Goal: Information Seeking & Learning: Check status

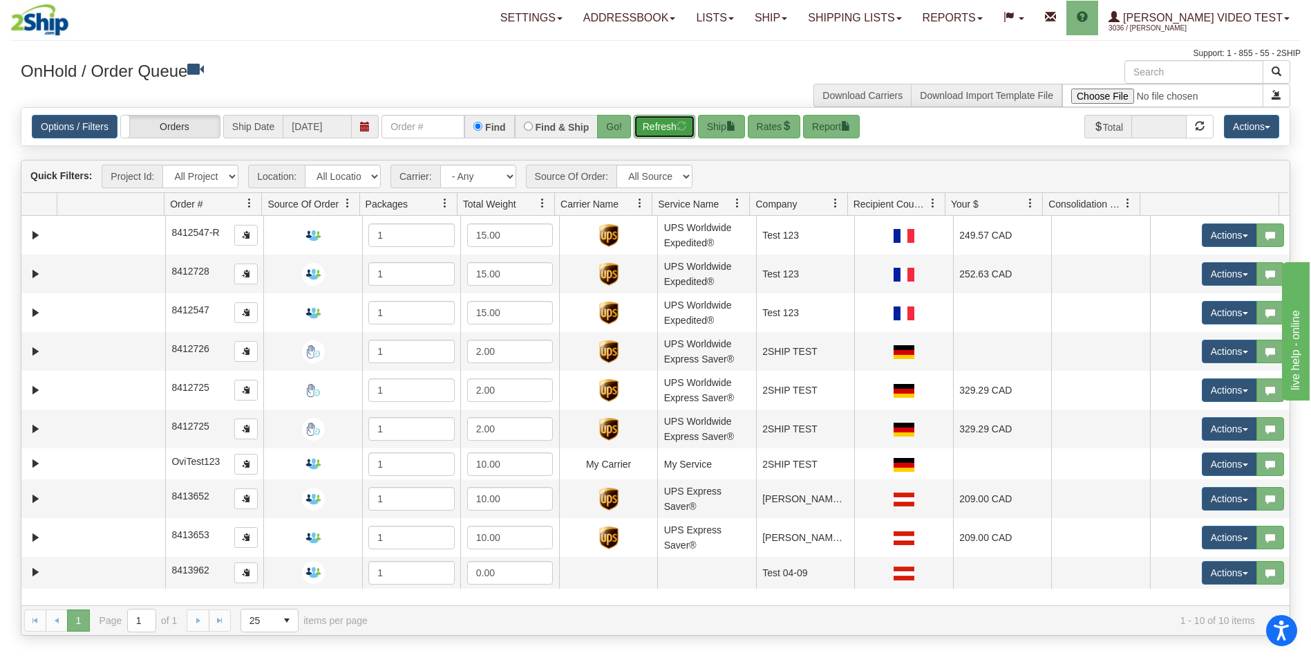
click at [671, 135] on button "Refresh" at bounding box center [665, 127] width 62 height 24
click at [247, 204] on span at bounding box center [249, 203] width 11 height 11
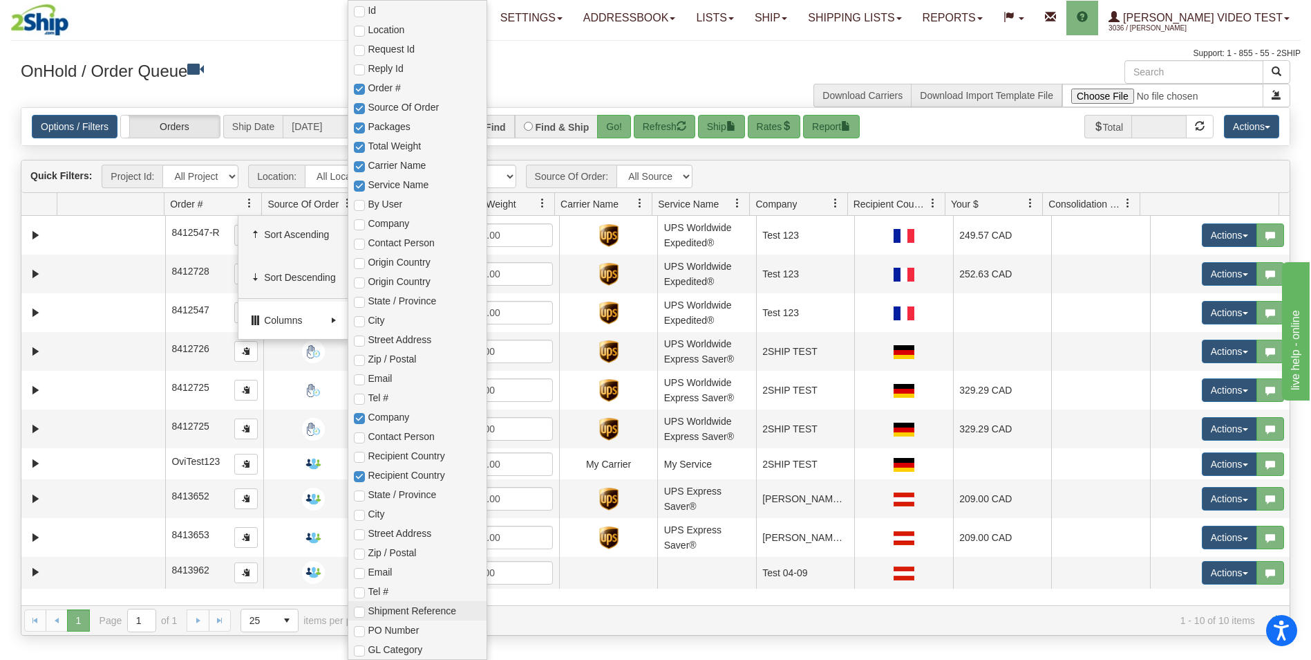
click at [431, 607] on span "Shipment Reference" at bounding box center [424, 611] width 113 height 14
checkbox input "true"
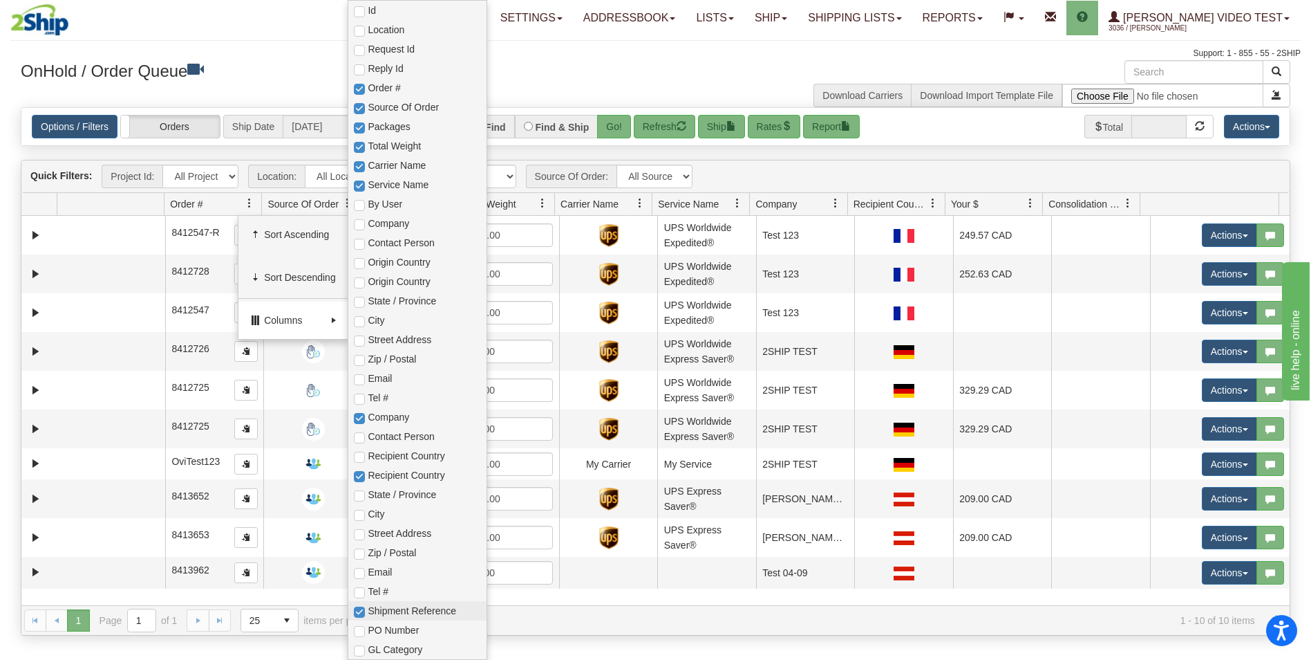
checkbox input "true"
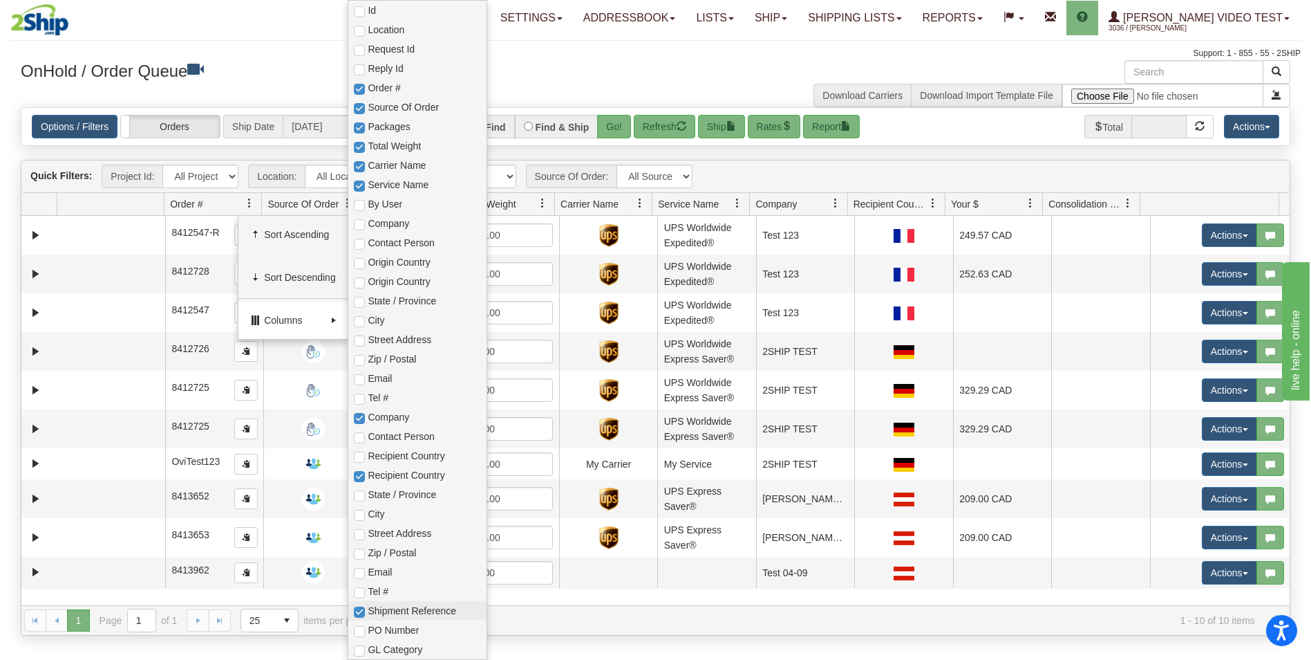
checkbox input "true"
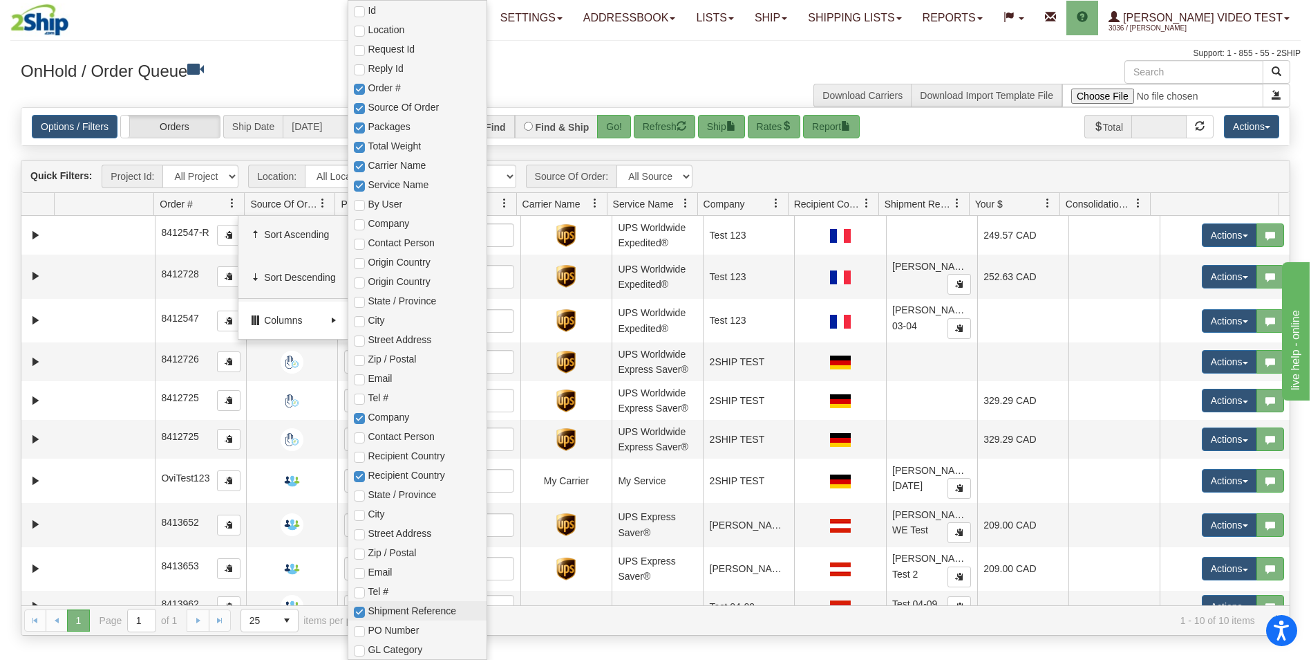
click at [431, 607] on span "Shipment Reference" at bounding box center [424, 611] width 113 height 14
checkbox input "true"
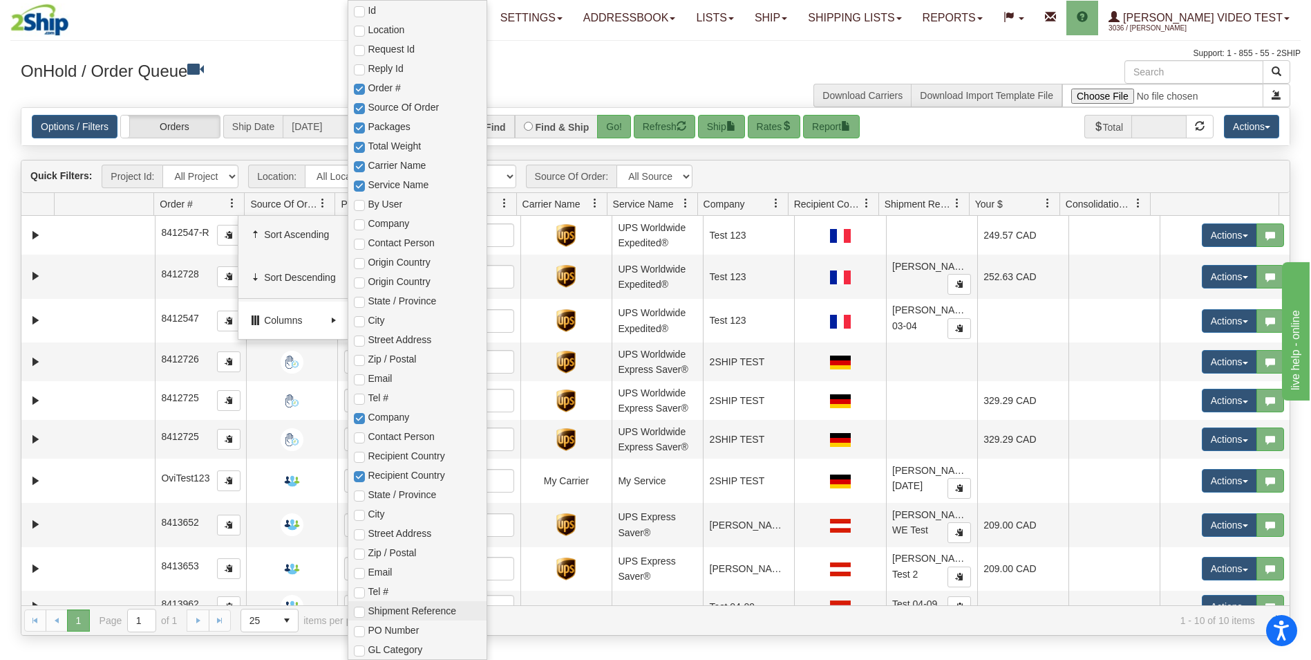
checkbox input "true"
checkbox input "false"
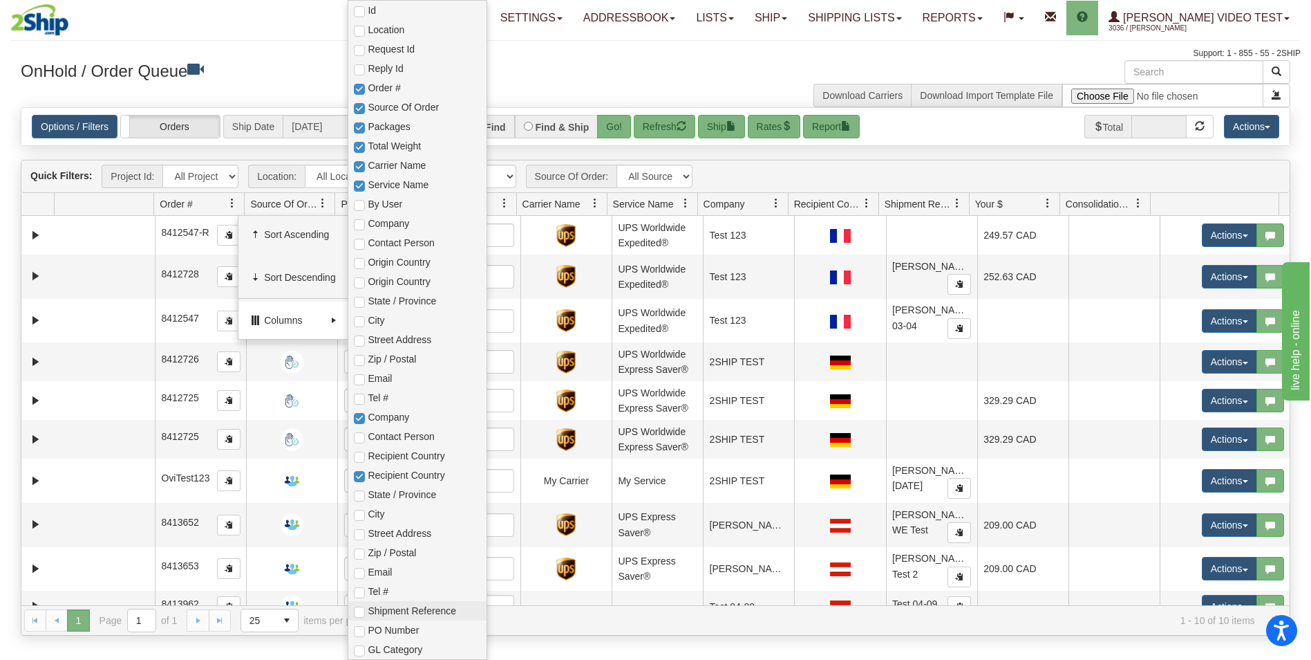
checkbox input "true"
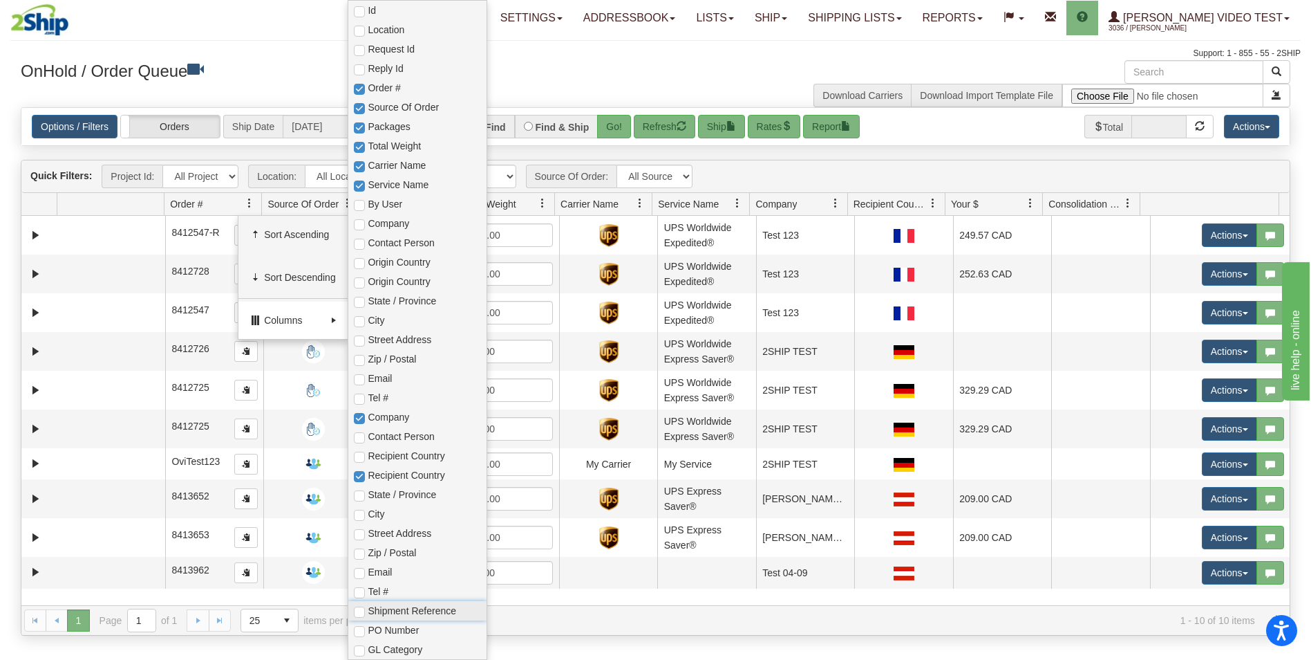
click at [431, 607] on span "Shipment Reference" at bounding box center [424, 611] width 113 height 14
checkbox input "true"
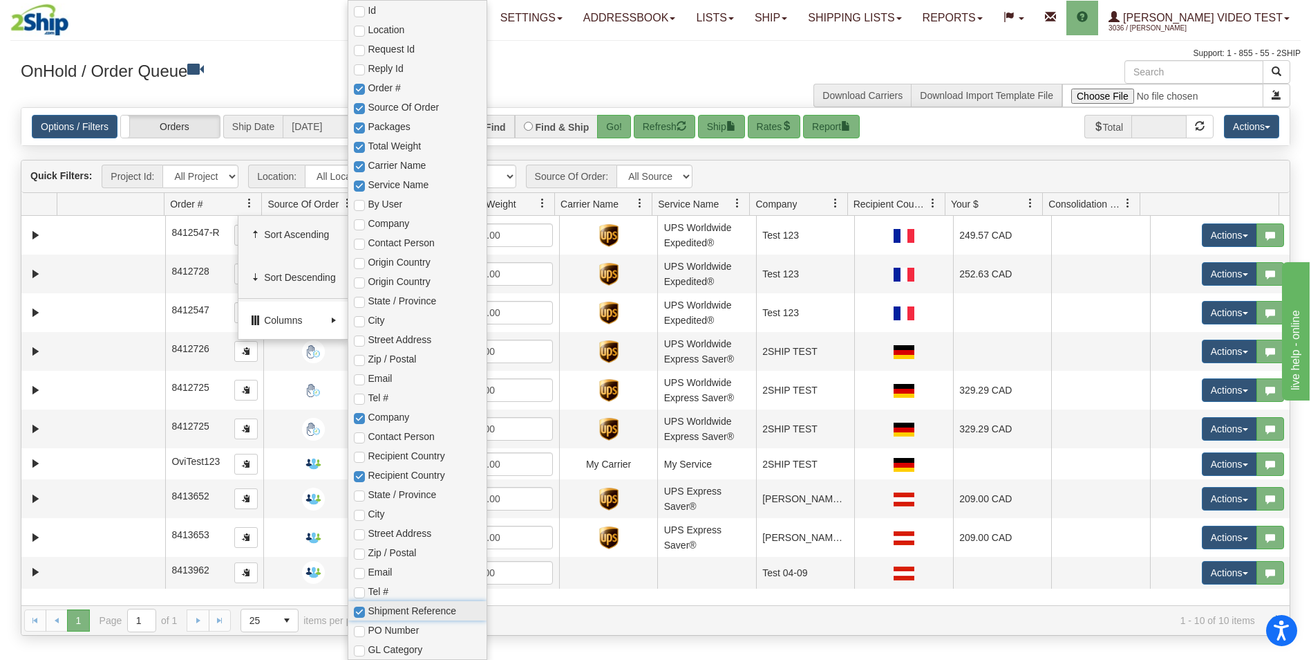
checkbox input "true"
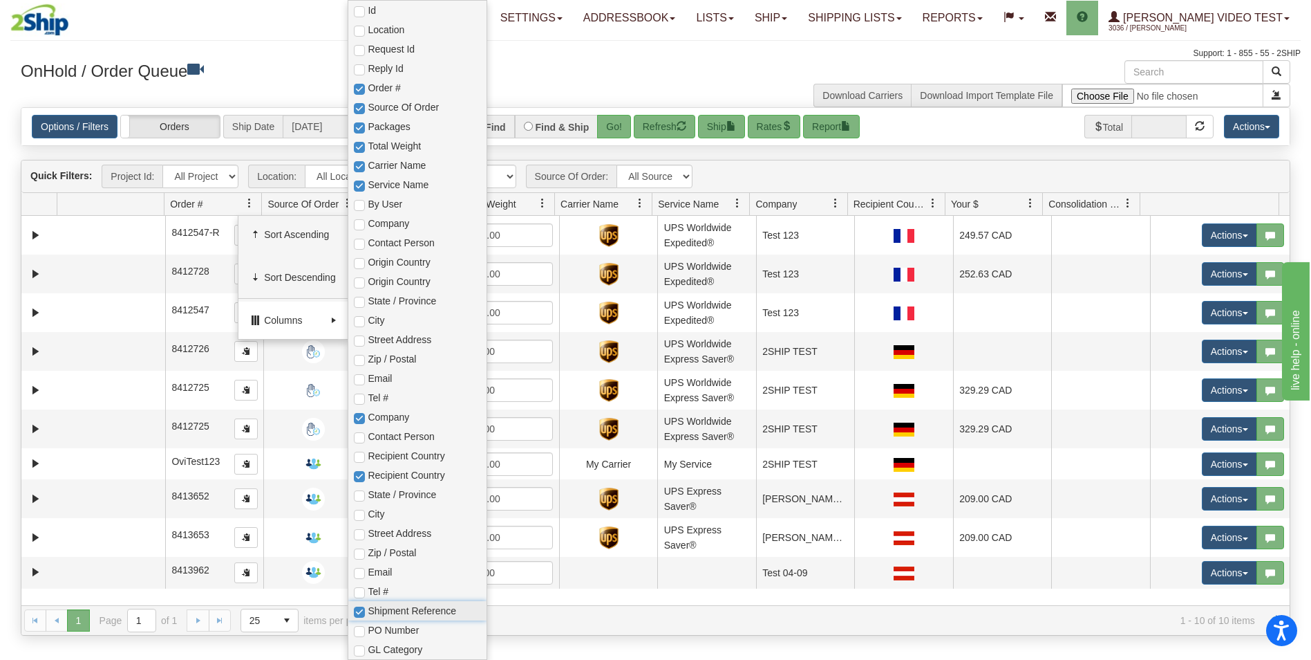
checkbox input "true"
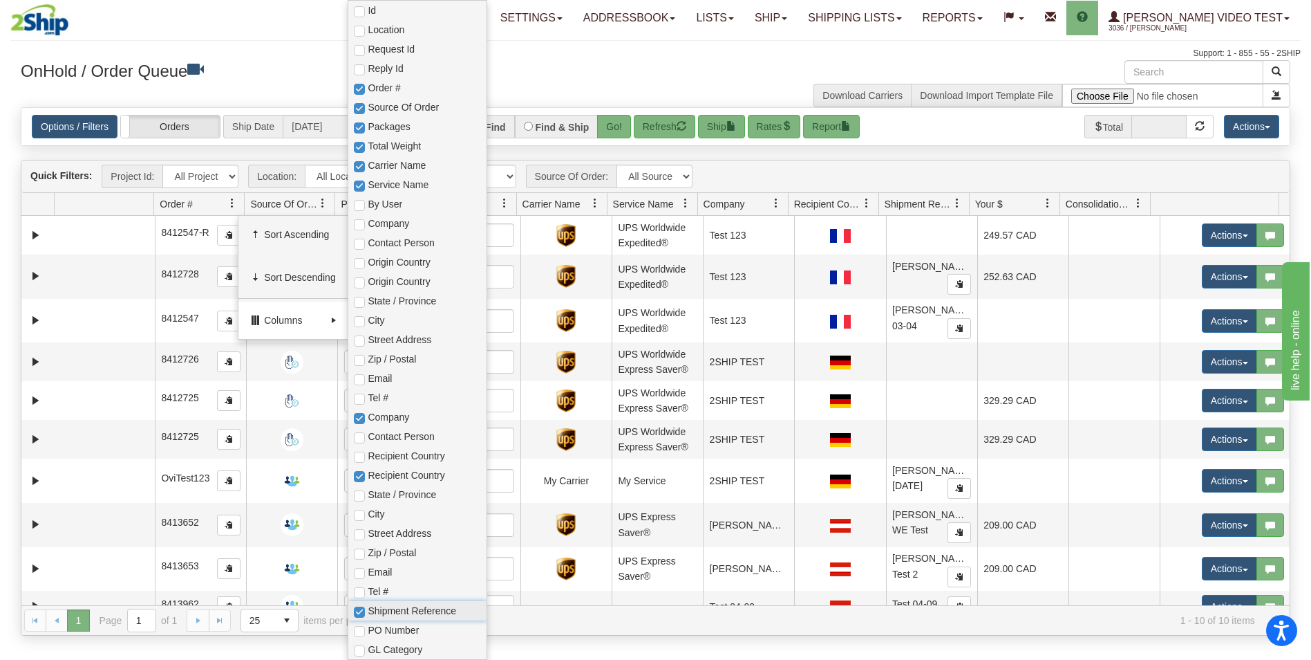
click at [431, 607] on span "Shipment Reference" at bounding box center [424, 611] width 113 height 14
checkbox input "true"
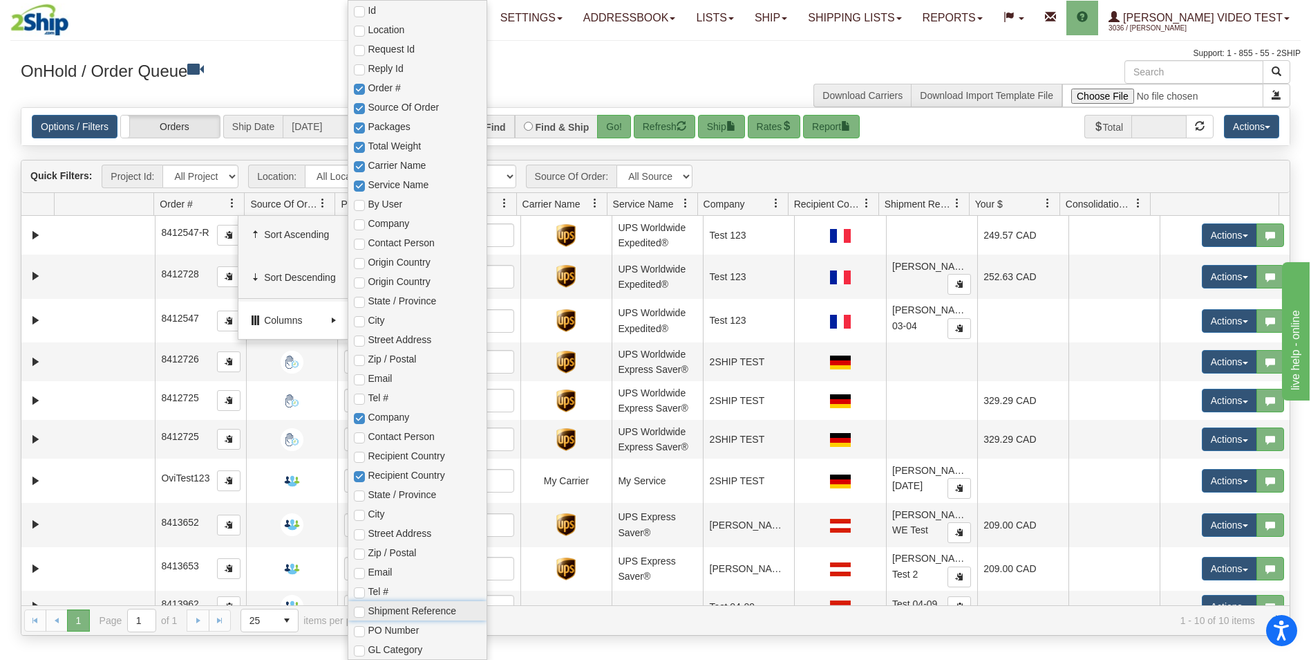
checkbox input "true"
checkbox input "false"
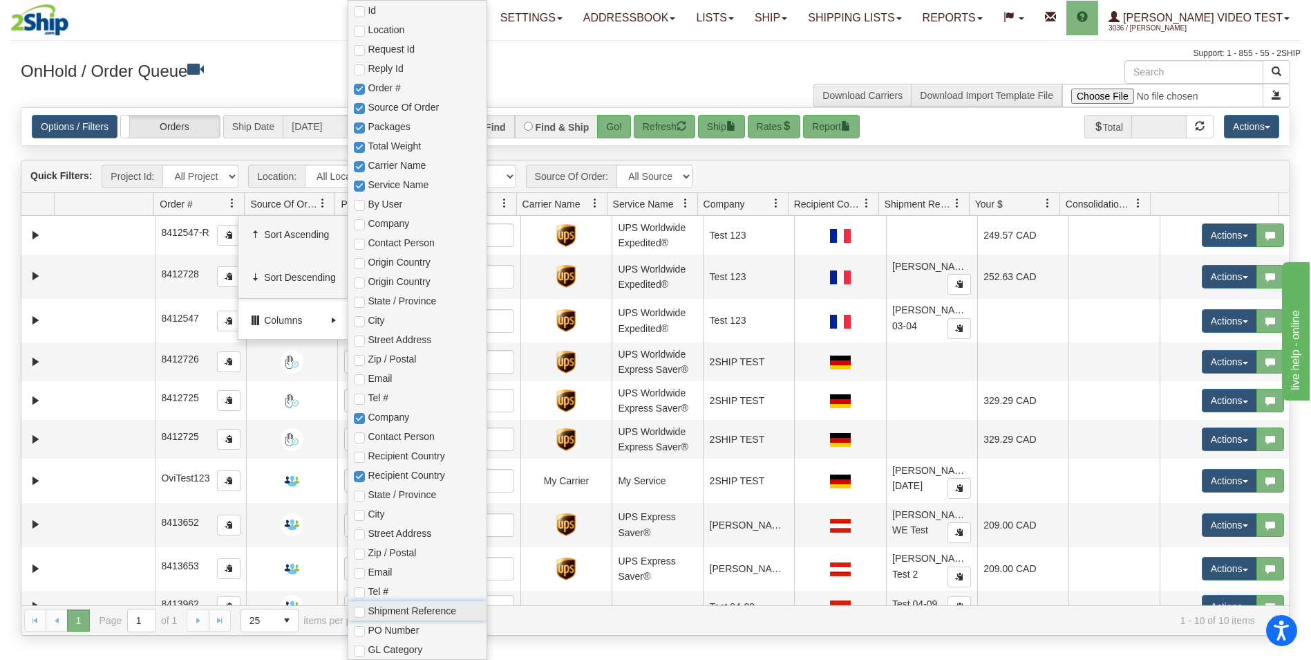
checkbox input "true"
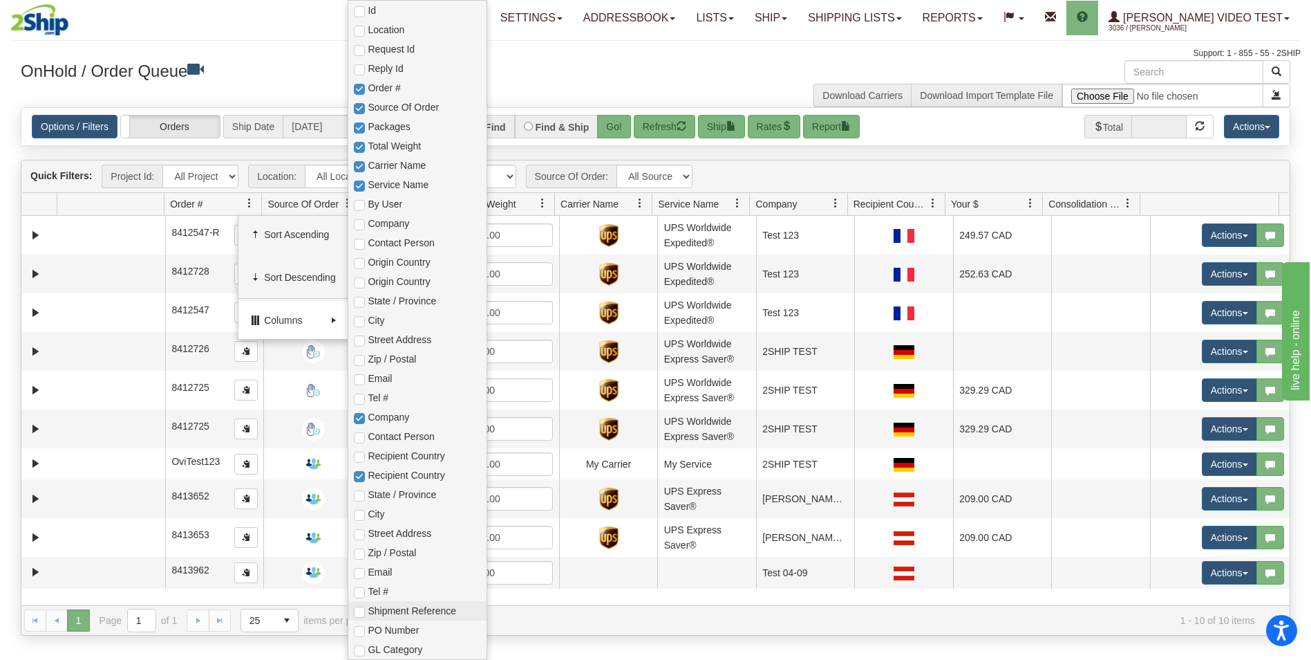
click at [450, 606] on span "Shipment Reference" at bounding box center [424, 611] width 113 height 14
checkbox input "true"
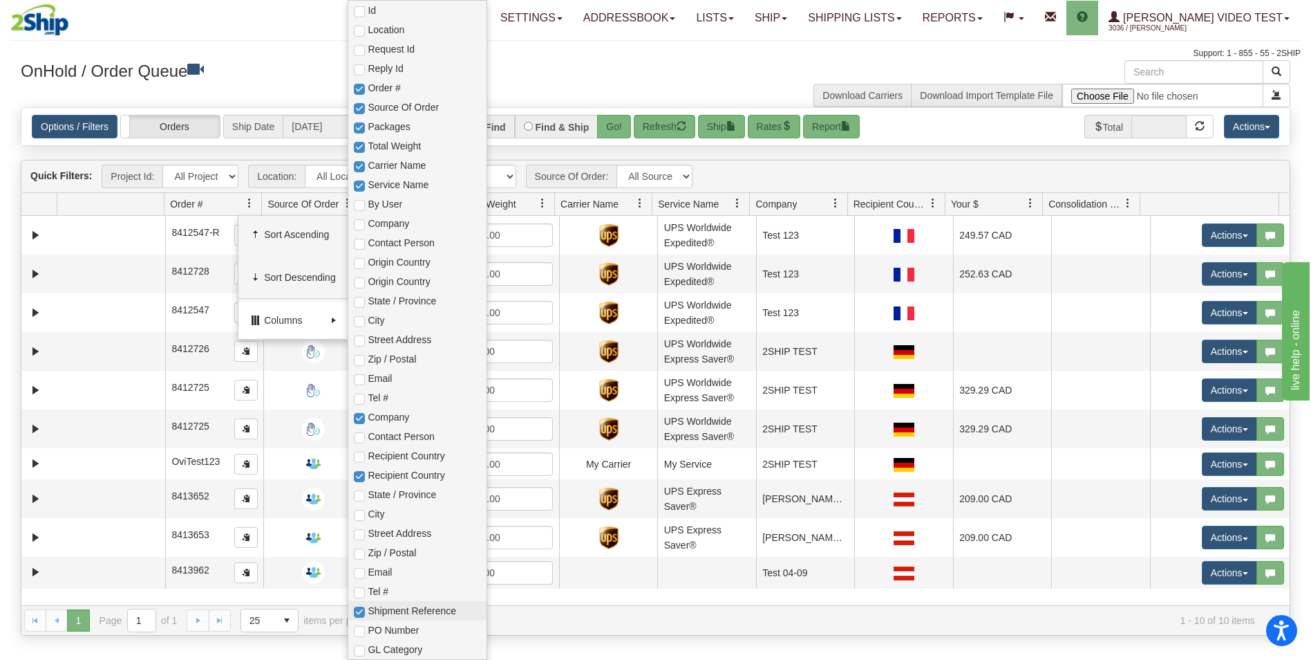
checkbox input "true"
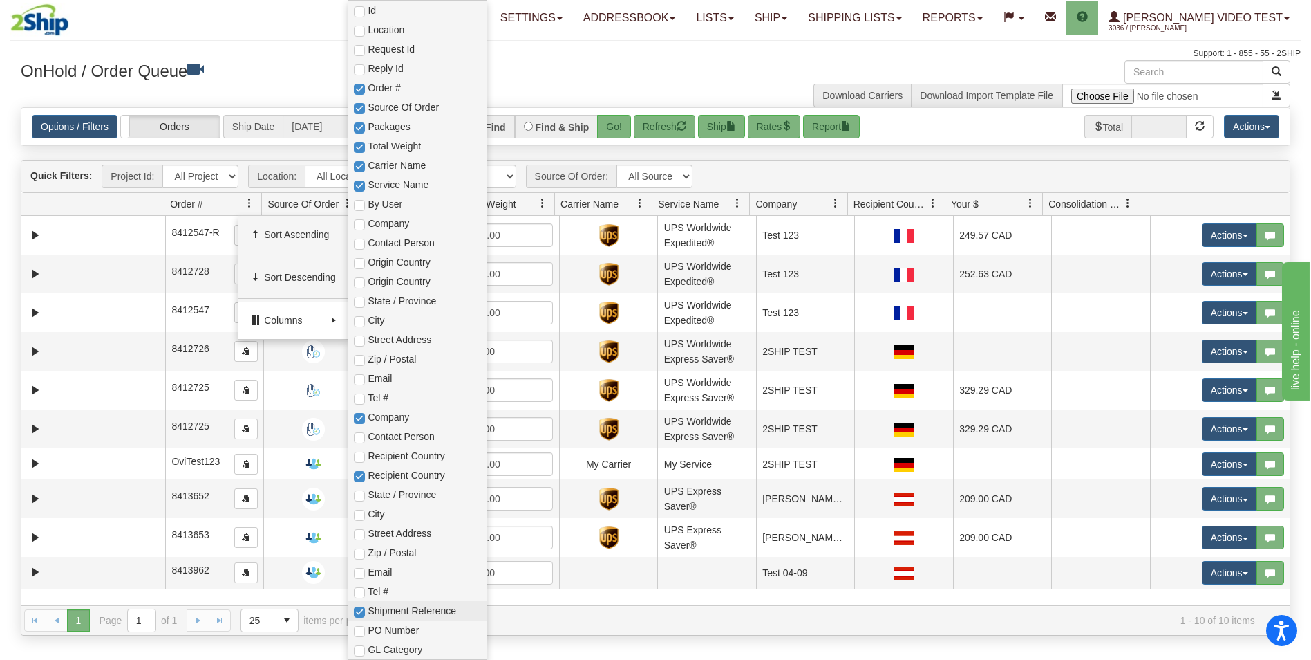
checkbox input "true"
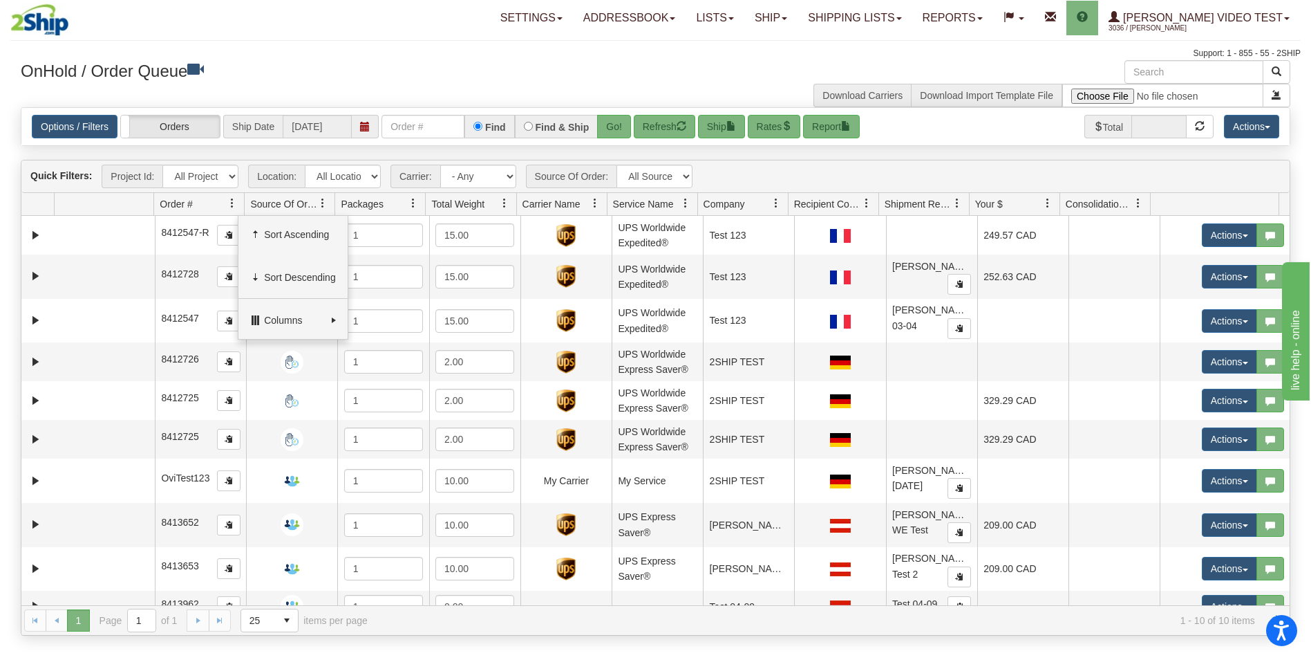
click at [637, 53] on div "Support: 1 - 855 - 55 - 2SHIP" at bounding box center [655, 54] width 1291 height 12
click at [232, 205] on span at bounding box center [232, 203] width 11 height 11
click at [577, 69] on h3 "OnHold / Order Queue" at bounding box center [333, 70] width 625 height 20
click at [658, 123] on button "Refresh" at bounding box center [665, 127] width 62 height 24
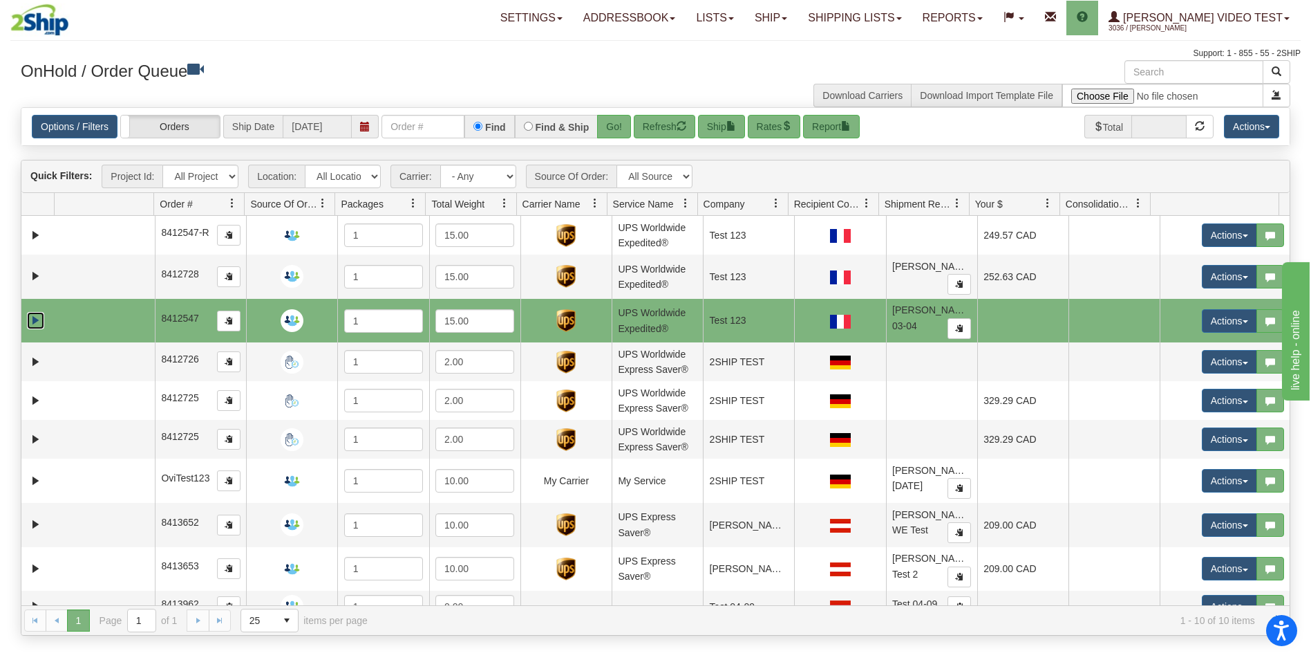
click at [28, 314] on link "Expand" at bounding box center [35, 320] width 17 height 17
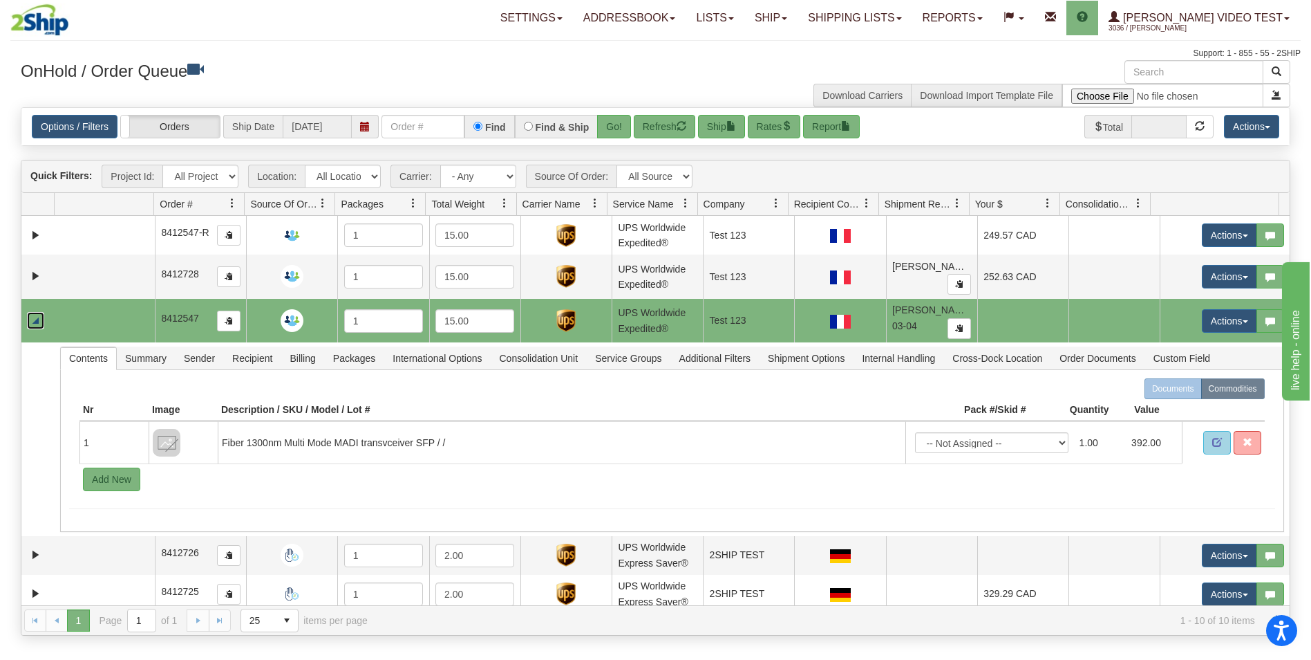
click at [39, 319] on link "Collapse" at bounding box center [35, 320] width 17 height 17
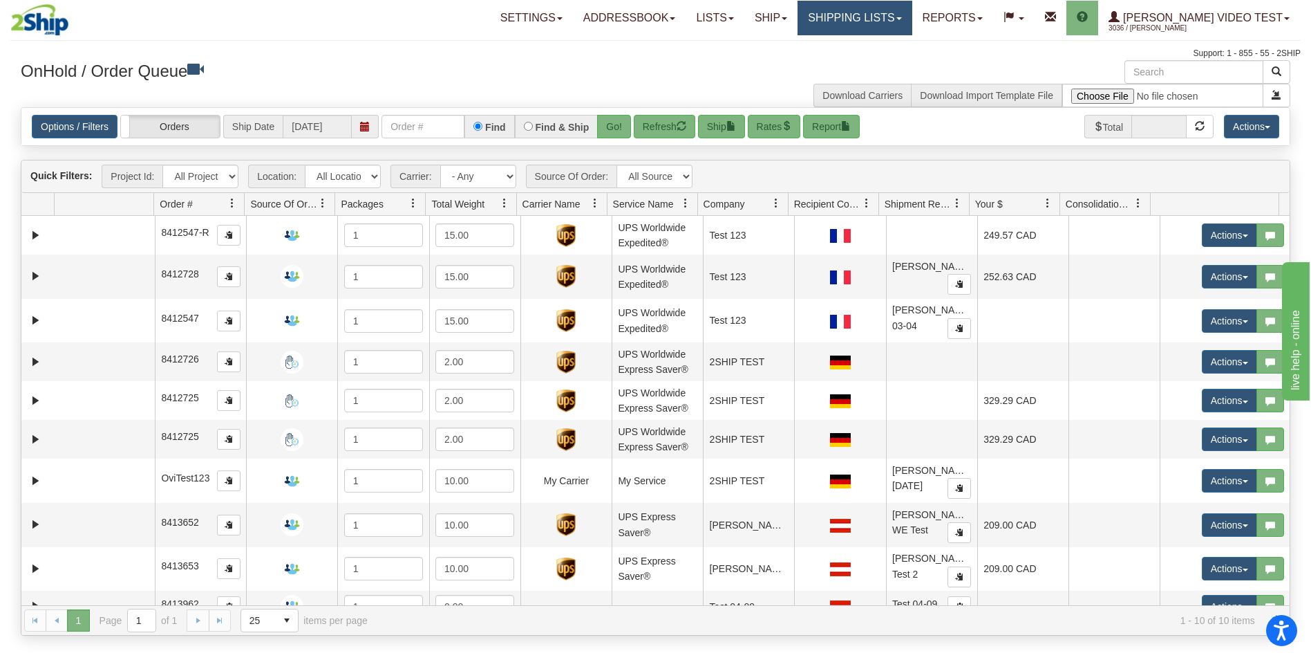
click at [908, 17] on link "Shipping lists" at bounding box center [855, 18] width 114 height 35
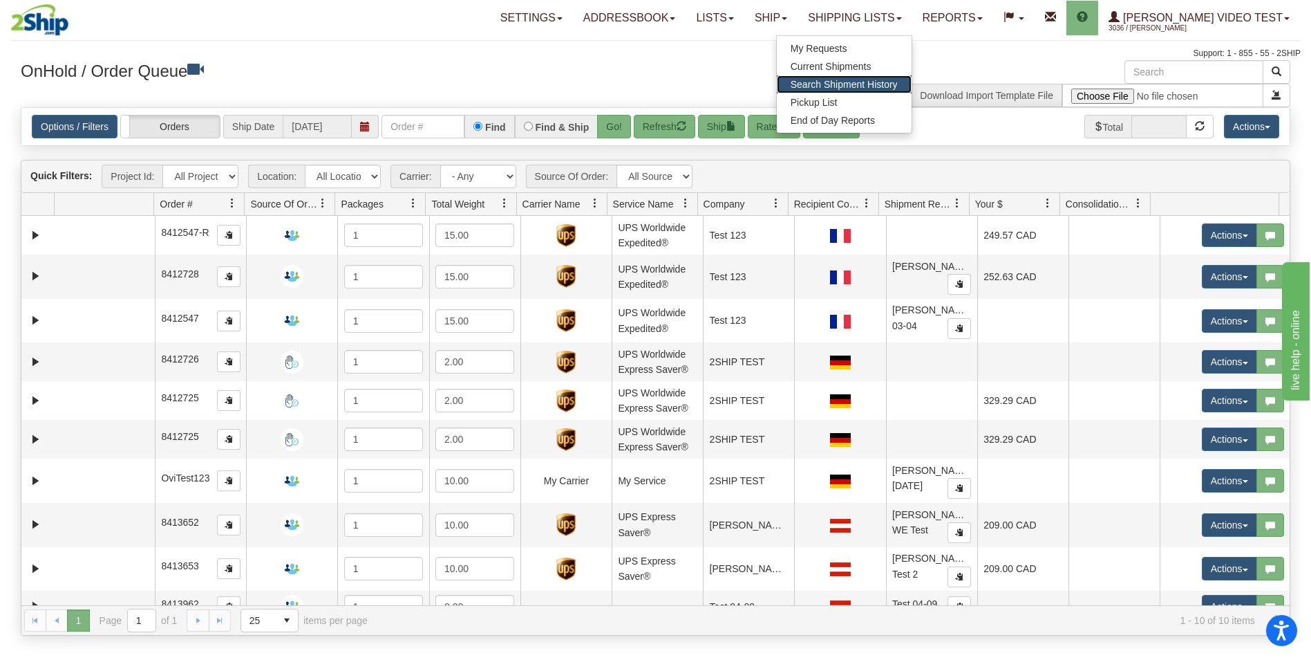
click at [912, 90] on link "Search Shipment History" at bounding box center [844, 84] width 135 height 18
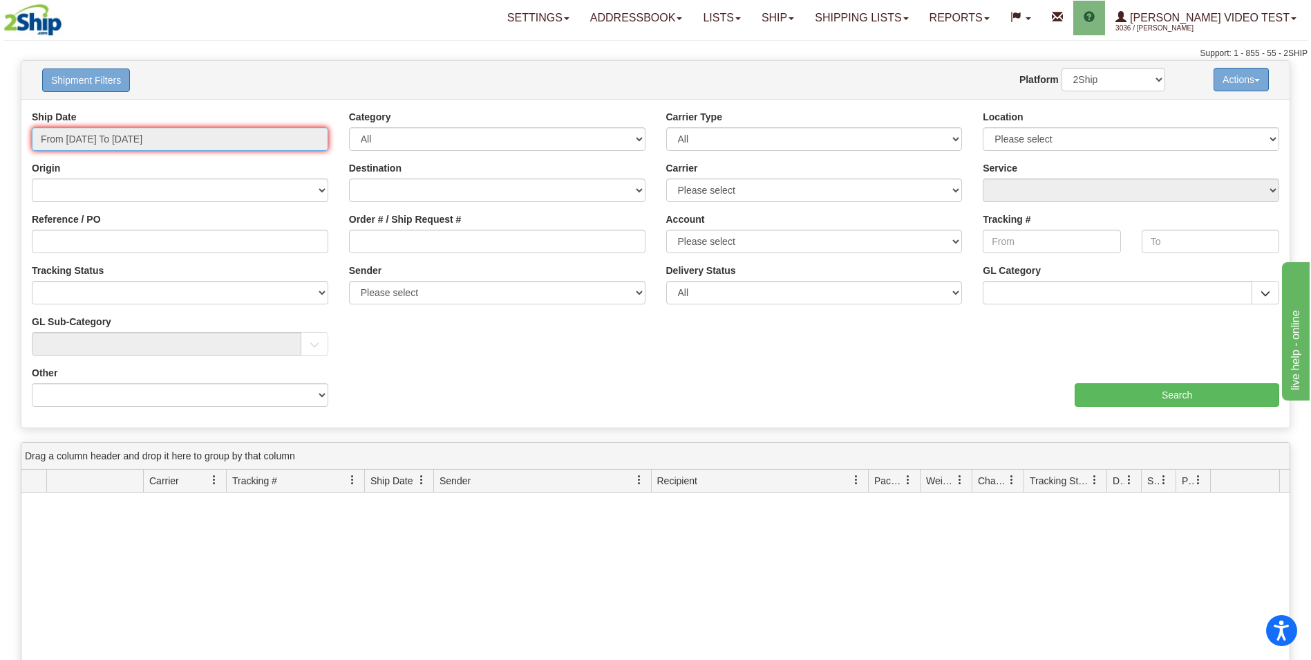
click at [281, 142] on input "From 2025-10-08 To 2025-10-09" at bounding box center [180, 139] width 297 height 24
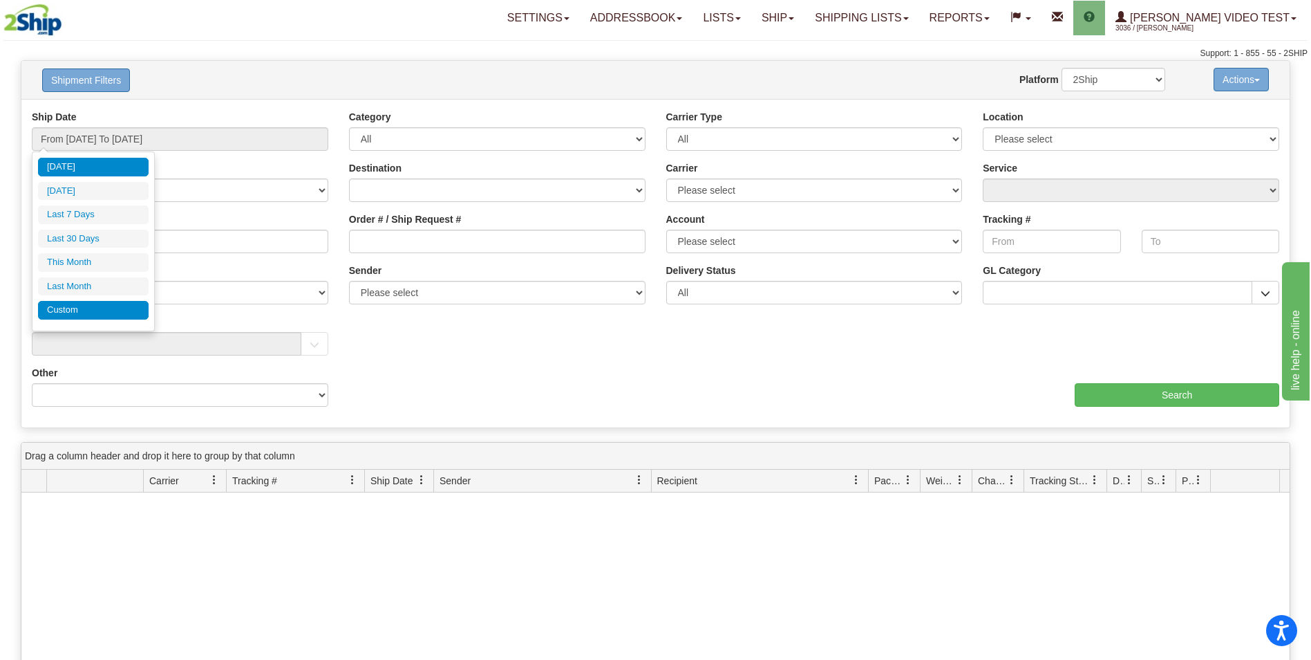
click at [109, 306] on li "Custom" at bounding box center [93, 310] width 111 height 19
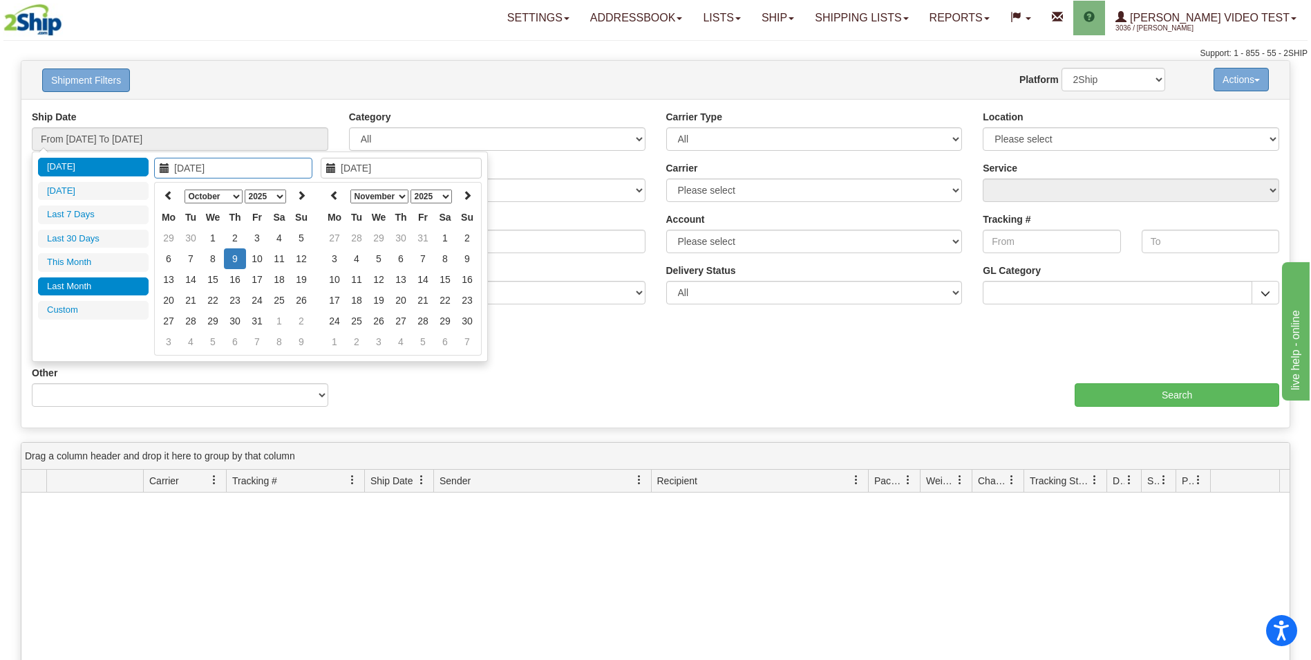
type input "2025-09-01"
type input "2025-09-30"
type input "2025-10-09"
click at [171, 196] on icon at bounding box center [169, 195] width 10 height 10
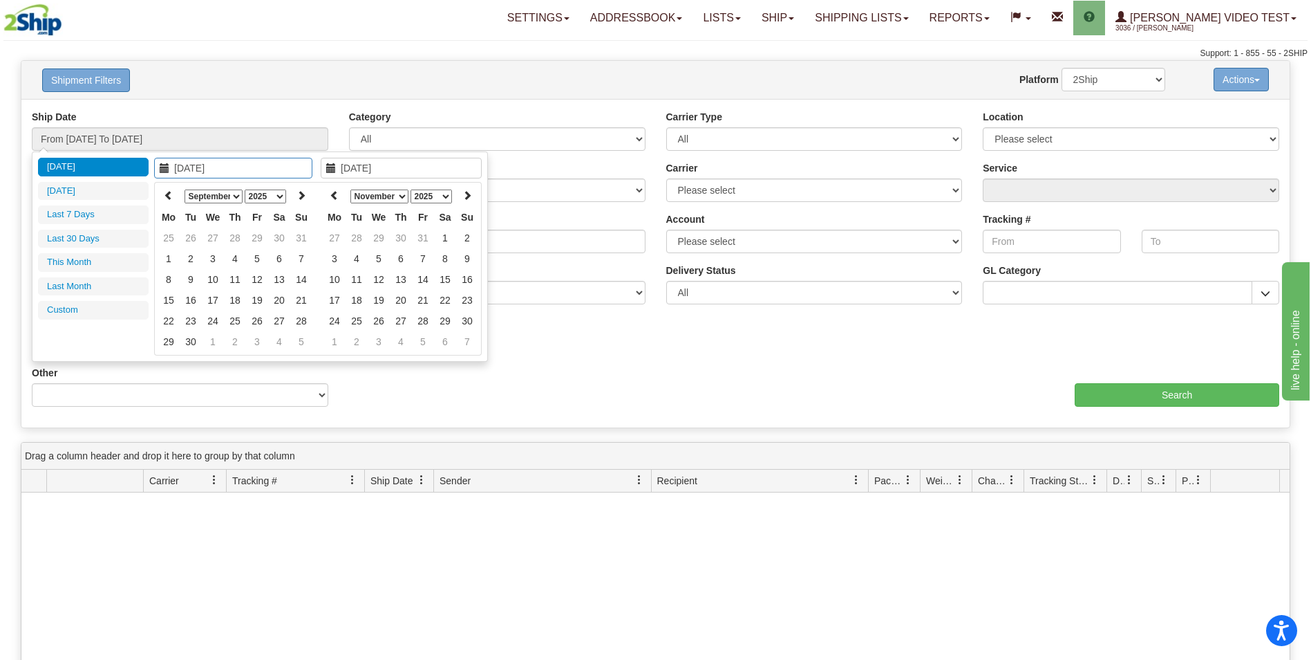
click at [171, 196] on icon at bounding box center [169, 195] width 10 height 10
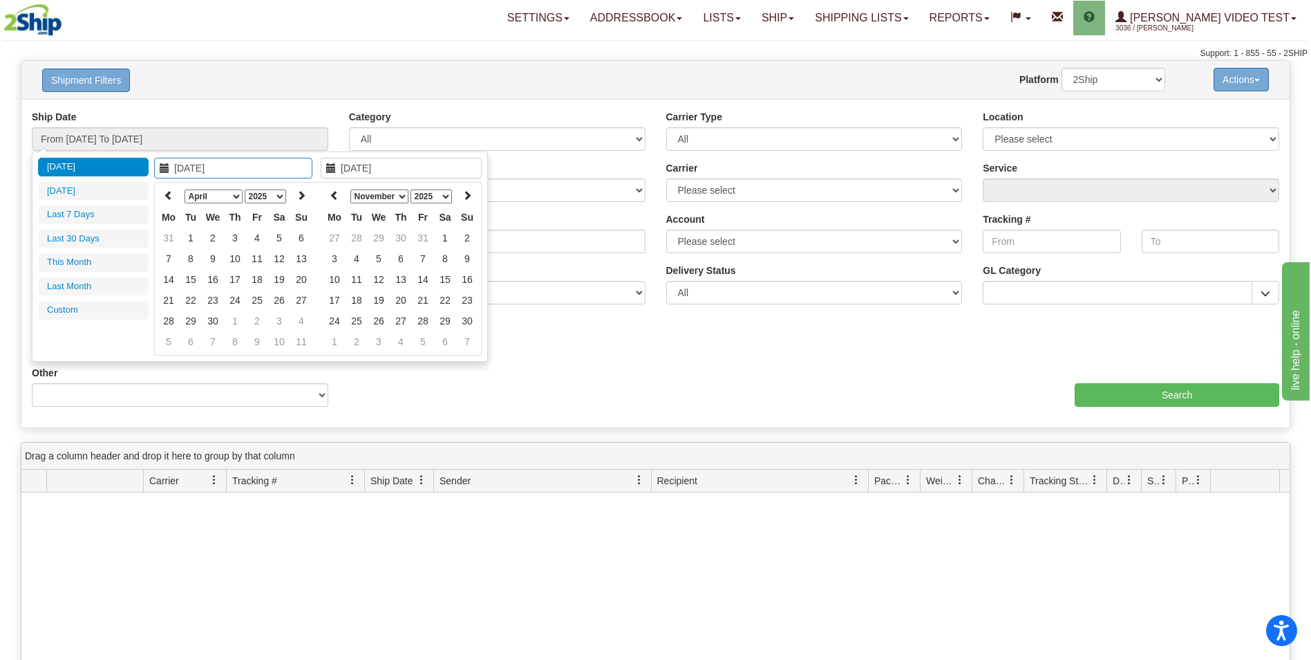
click at [171, 196] on icon at bounding box center [169, 195] width 10 height 10
type input "2025-03-01"
click at [274, 236] on td "1" at bounding box center [279, 237] width 22 height 21
type input "2025-11-16"
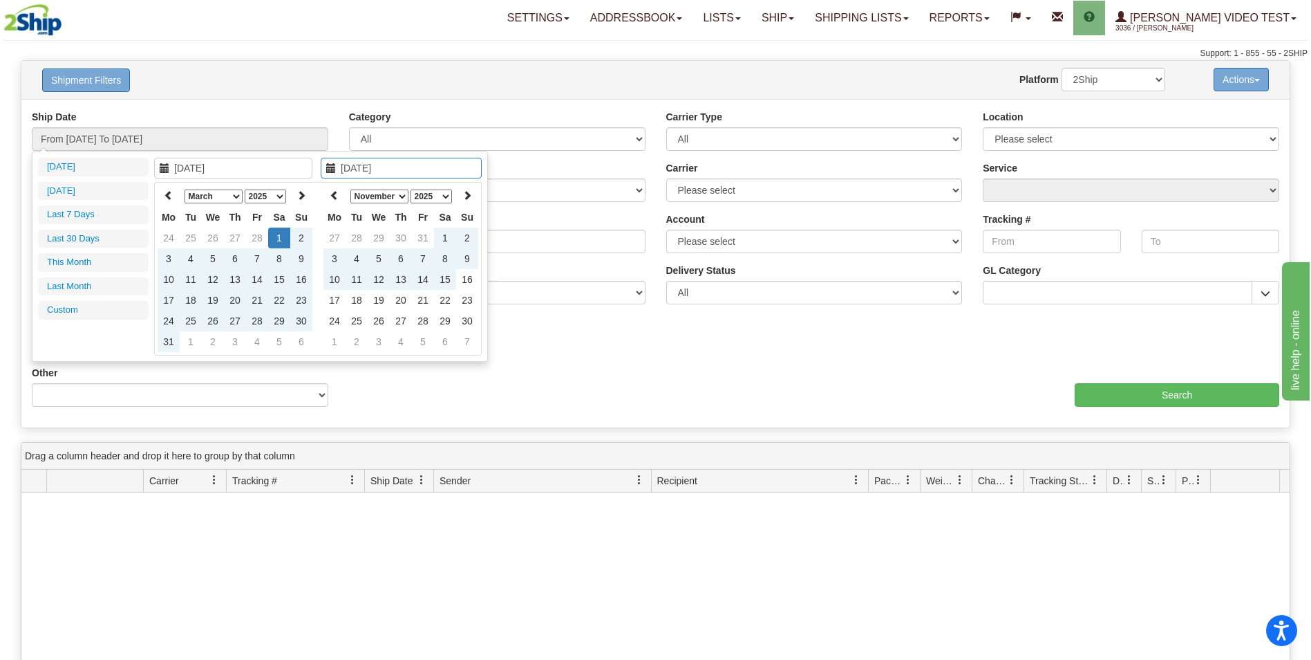
click at [736, 393] on div "aaa Search" at bounding box center [973, 386] width 635 height 41
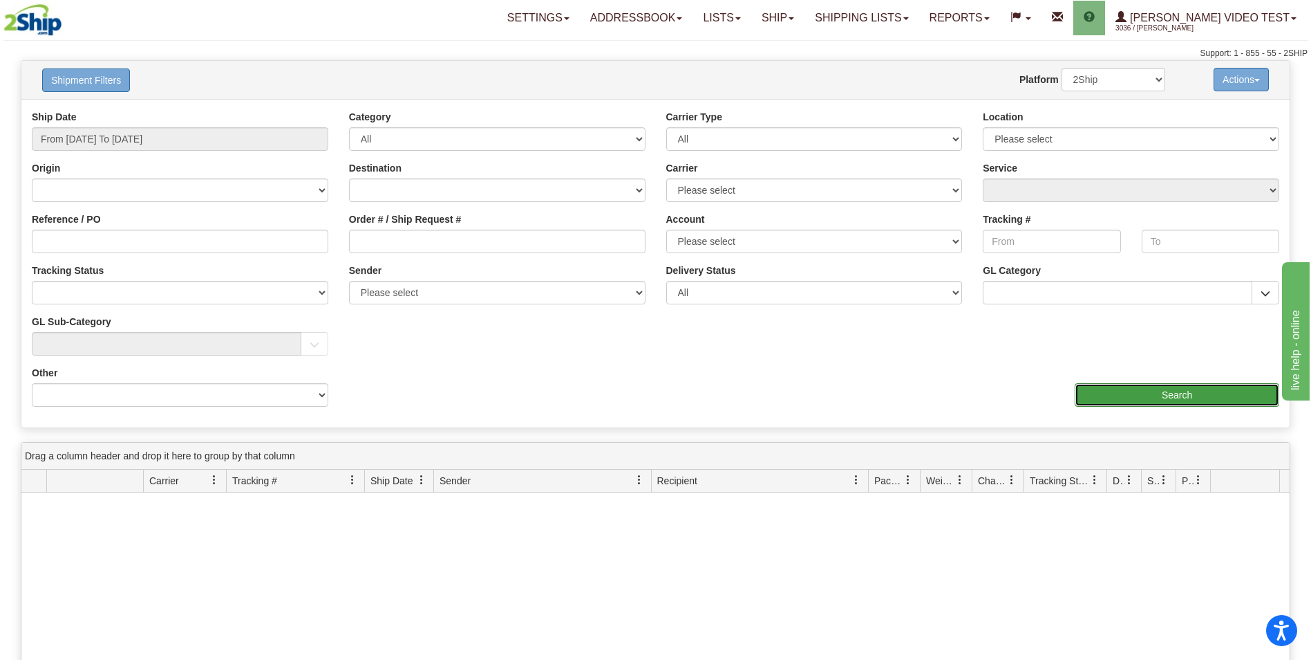
click at [1182, 397] on input "Search" at bounding box center [1177, 395] width 205 height 24
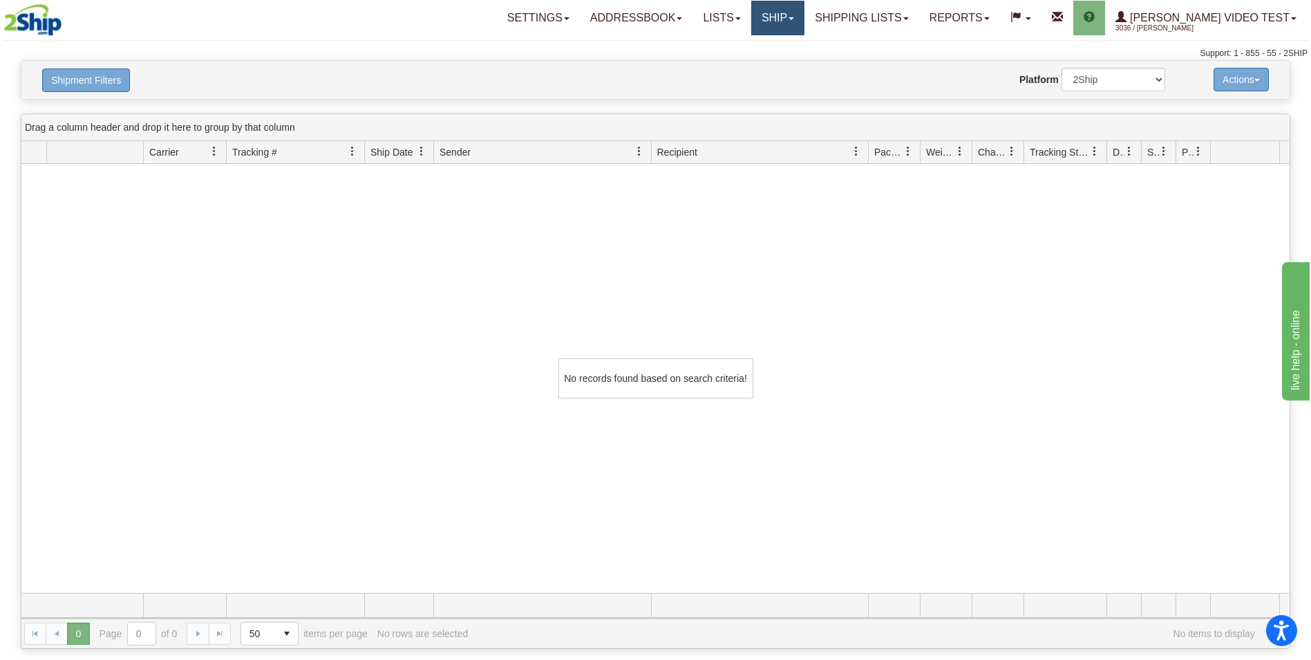
drag, startPoint x: 828, startPoint y: 19, endPoint x: 834, endPoint y: 29, distance: 12.1
click at [805, 19] on link "Ship" at bounding box center [777, 18] width 53 height 35
click at [790, 80] on span "OnHold / Order Queue" at bounding box center [741, 84] width 97 height 11
